Goal: Browse casually

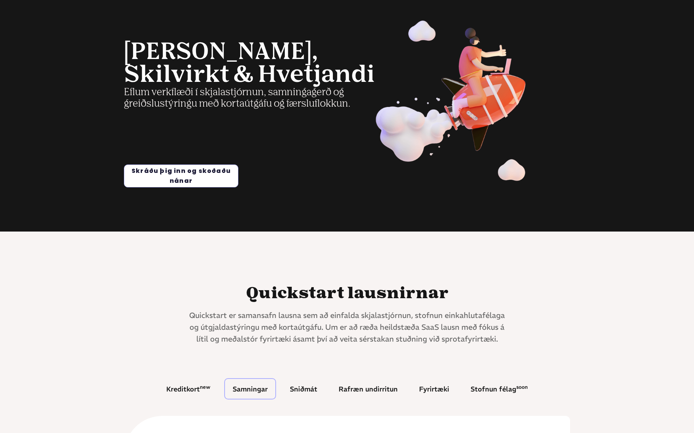
scroll to position [42, 0]
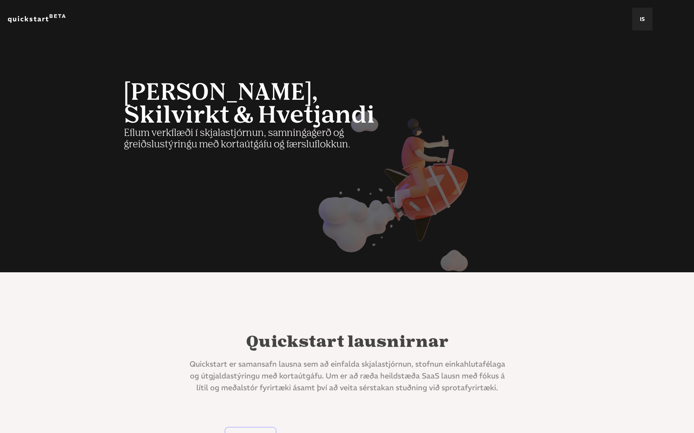
scroll to position [42, 0]
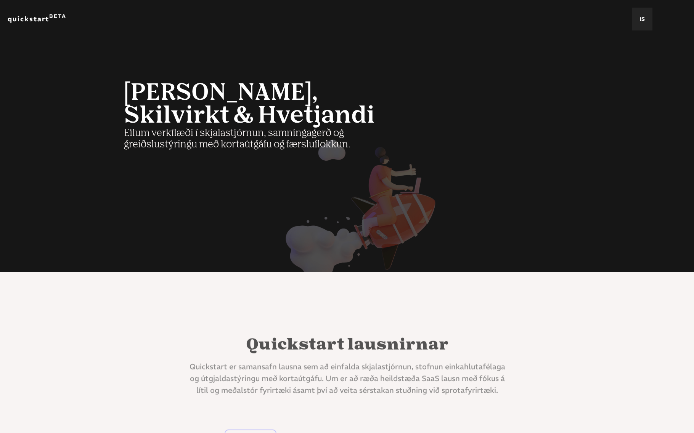
scroll to position [42, 0]
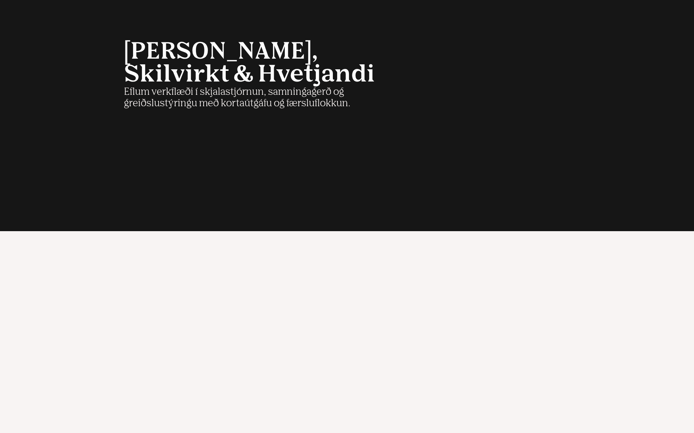
scroll to position [42, 0]
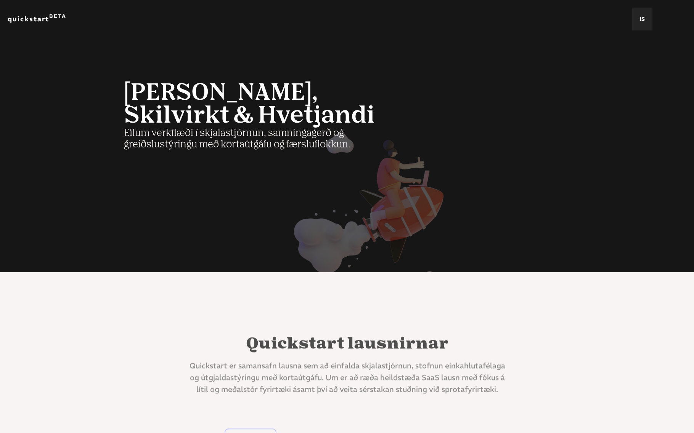
scroll to position [42, 0]
